Goal: Information Seeking & Learning: Learn about a topic

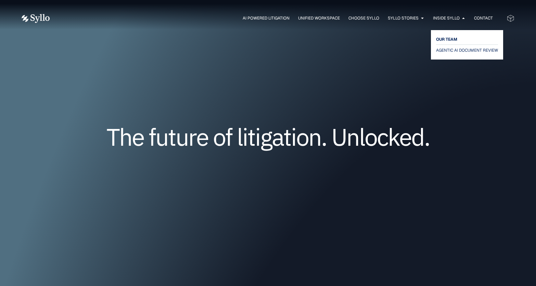
click at [446, 39] on span "OUR TEAM" at bounding box center [446, 39] width 21 height 8
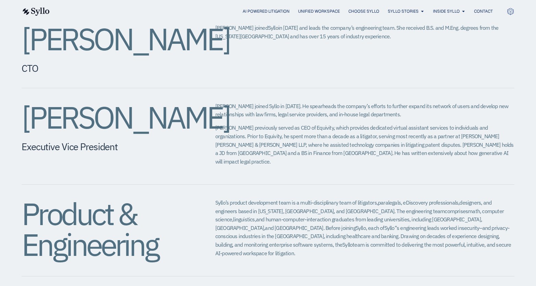
scroll to position [457, 0]
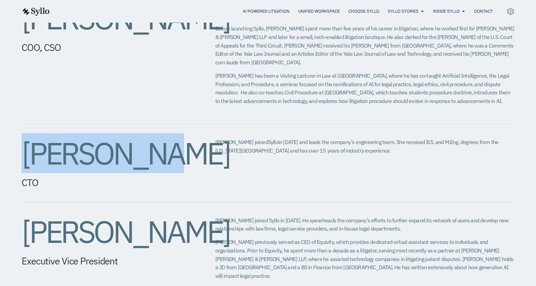
drag, startPoint x: 25, startPoint y: 139, endPoint x: 147, endPoint y: 144, distance: 122.0
click at [147, 144] on h2 "[PERSON_NAME]" at bounding box center [105, 153] width 166 height 31
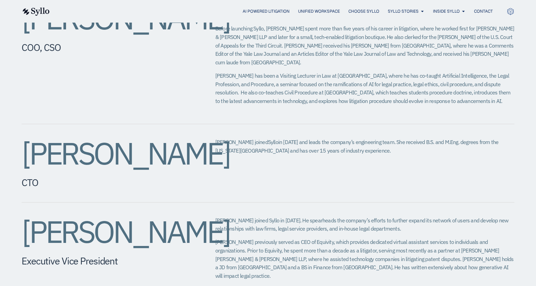
click at [55, 177] on h5 "CTO" at bounding box center [105, 183] width 166 height 12
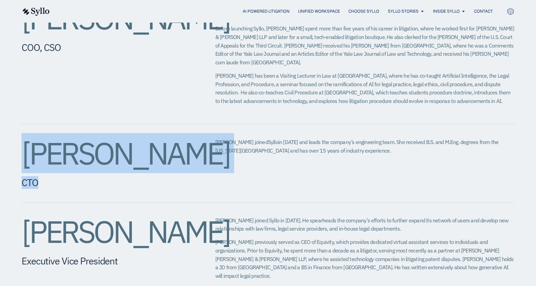
drag, startPoint x: 51, startPoint y: 169, endPoint x: 19, endPoint y: 138, distance: 44.1
click at [19, 138] on div "[PERSON_NAME] CEO, Head of Product [PERSON_NAME] co-founded Syllo in [DATE] to …" at bounding box center [268, 163] width 536 height 690
